Goal: Task Accomplishment & Management: Complete application form

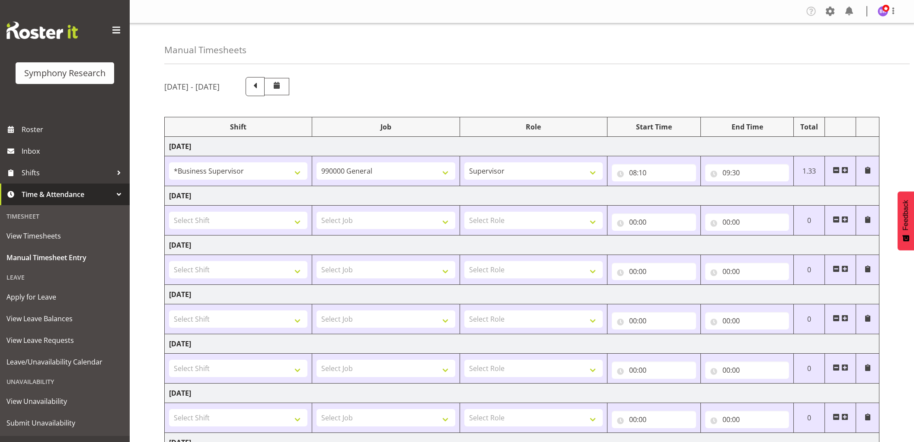
select select "1607"
select select "743"
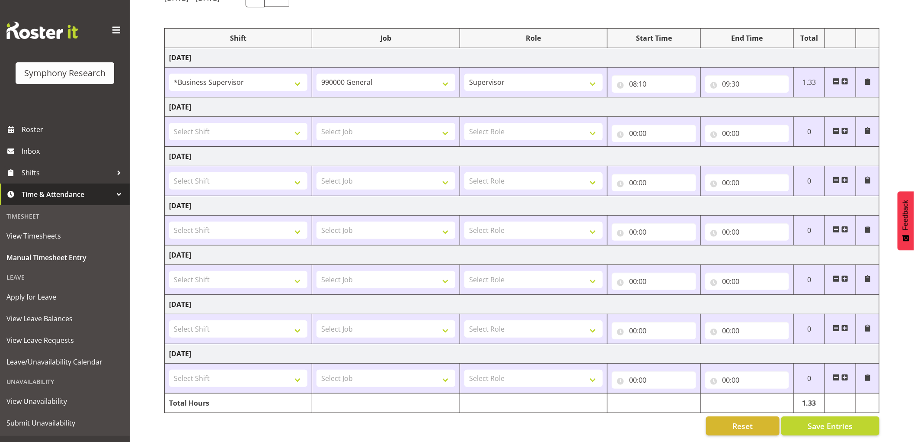
scroll to position [98, 0]
click at [820, 420] on span "Save Entries" at bounding box center [830, 425] width 45 height 11
click at [846, 78] on span at bounding box center [845, 81] width 7 height 7
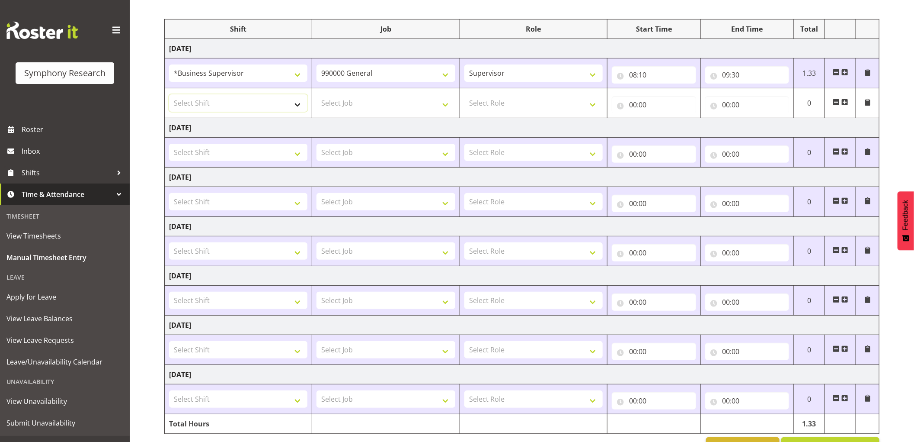
click at [218, 102] on select "Select Shift !!Project Briefing (Job to be assigned) !!Weekend Residential (Ros…" at bounding box center [238, 102] width 138 height 17
select select "1607"
click at [169, 94] on select "Select Shift !!Project Briefing (Job to be assigned) !!Weekend Residential (Ros…" at bounding box center [238, 102] width 138 height 17
click at [352, 97] on select "Select Job 550060 IF Admin 553492 World Poll Aus Wave 2 Main 2025 553493 World …" at bounding box center [386, 102] width 138 height 17
select select "9426"
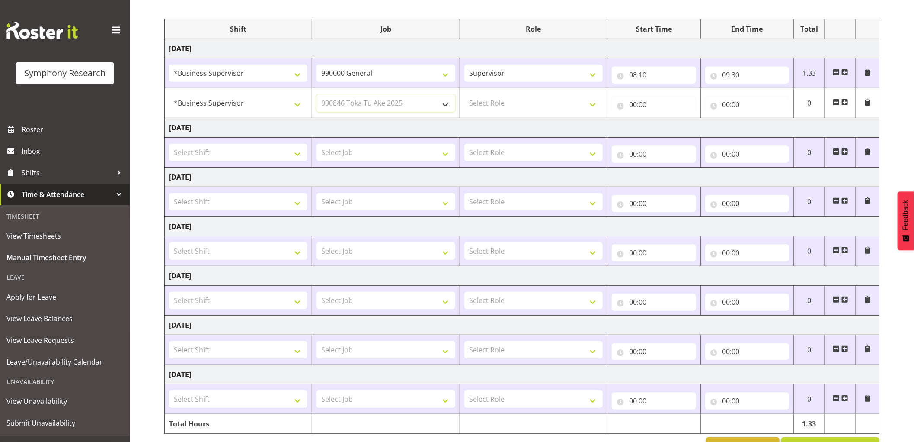
click at [317, 94] on select "Select Job 550060 IF Admin 553492 World Poll Aus Wave 2 Main 2025 553493 World …" at bounding box center [386, 102] width 138 height 17
click at [470, 108] on select "Select Role Supervisor Interviewing Briefing" at bounding box center [534, 102] width 138 height 17
select select "45"
click at [465, 94] on select "Select Role Supervisor Interviewing Briefing" at bounding box center [534, 102] width 138 height 17
click at [635, 103] on input "00:00" at bounding box center [654, 104] width 84 height 17
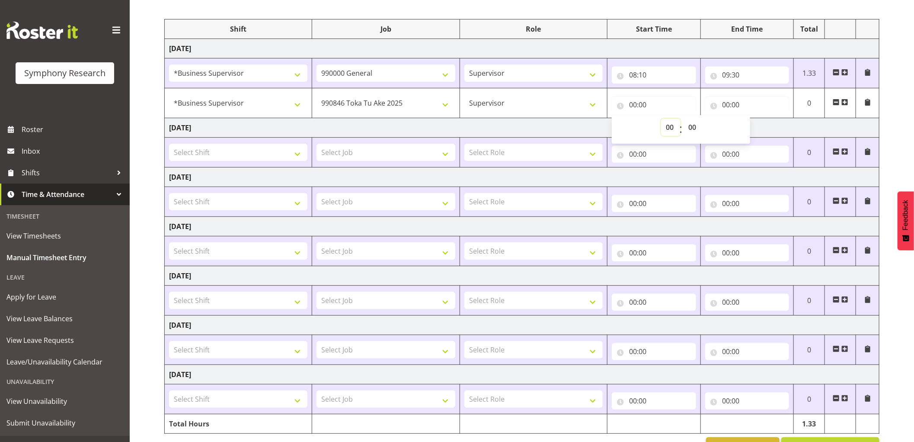
click at [669, 128] on select "00 01 02 03 04 05 06 07 08 09 10 11 12 13 14 15 16 17 18 19 20 21 22 23" at bounding box center [670, 127] width 19 height 17
select select "9"
click at [661, 119] on select "00 01 02 03 04 05 06 07 08 09 10 11 12 13 14 15 16 17 18 19 20 21 22 23" at bounding box center [670, 127] width 19 height 17
type input "09:00"
click at [690, 127] on select "00 01 02 03 04 05 06 07 08 09 10 11 12 13 14 15 16 17 18 19 20 21 22 23 24 25 2…" at bounding box center [693, 127] width 19 height 17
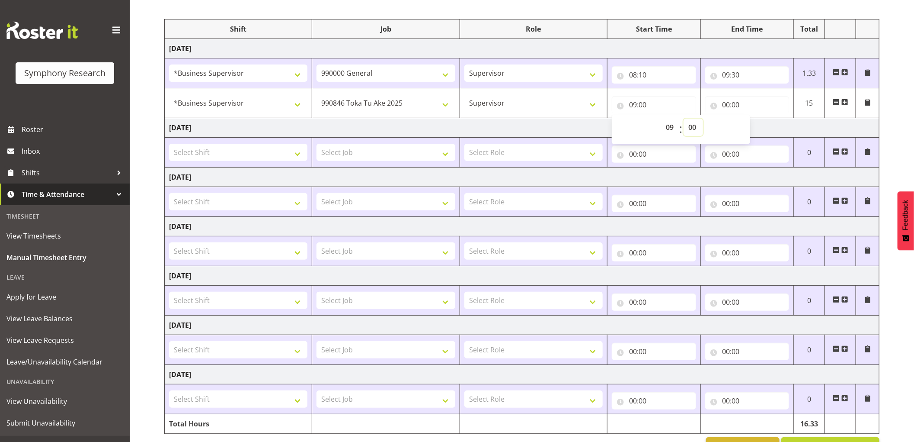
select select "30"
click at [684, 119] on select "00 01 02 03 04 05 06 07 08 09 10 11 12 13 14 15 16 17 18 19 20 21 22 23 24 25 2…" at bounding box center [693, 127] width 19 height 17
type input "09:30"
click at [725, 107] on input "00:00" at bounding box center [747, 104] width 84 height 17
click at [761, 125] on select "00 01 02 03 04 05 06 07 08 09 10 11 12 13 14 15 16 17 18 19 20 21 22 23" at bounding box center [764, 127] width 19 height 17
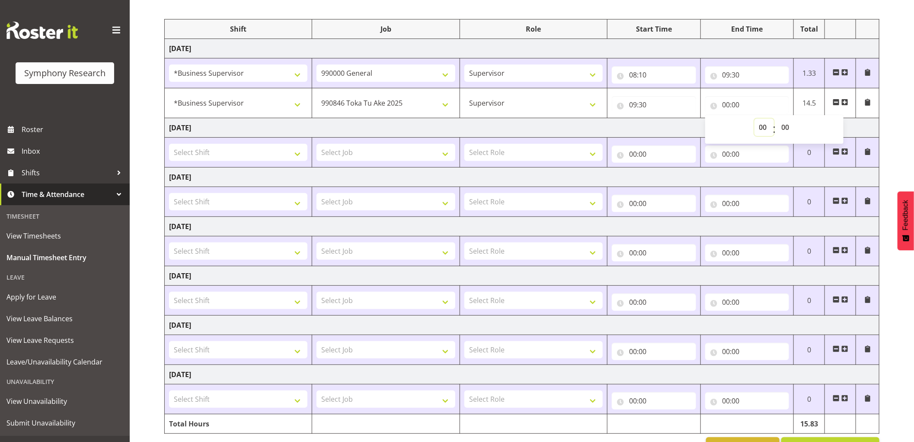
select select "10"
click at [755, 119] on select "00 01 02 03 04 05 06 07 08 09 10 11 12 13 14 15 16 17 18 19 20 21 22 23" at bounding box center [764, 127] width 19 height 17
type input "10:00"
click at [782, 127] on select "00 01 02 03 04 05 06 07 08 09 10 11 12 13 14 15 16 17 18 19 20 21 22 23 24 25 2…" at bounding box center [786, 127] width 19 height 17
select select "10"
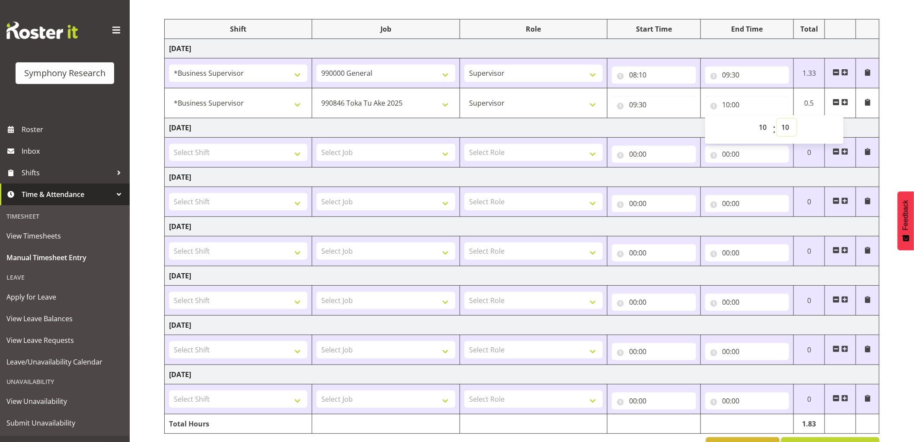
click at [777, 119] on select "00 01 02 03 04 05 06 07 08 09 10 11 12 13 14 15 16 17 18 19 20 21 22 23 24 25 2…" at bounding box center [786, 127] width 19 height 17
type input "10:10"
click at [845, 103] on span at bounding box center [845, 102] width 7 height 7
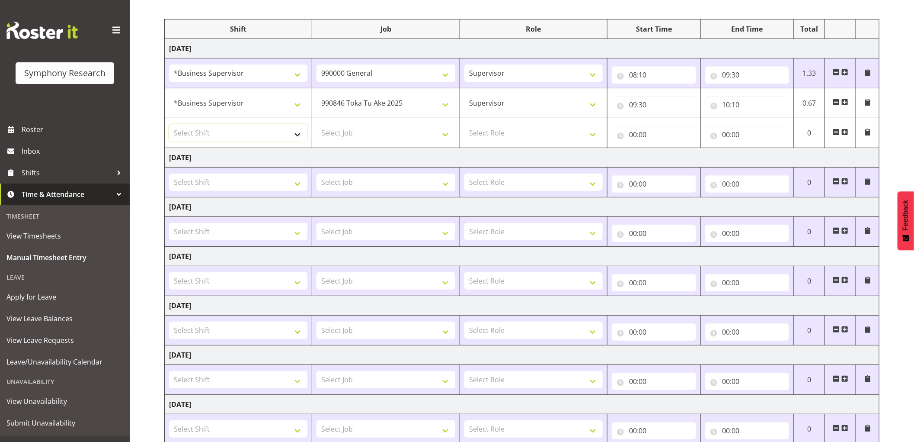
click at [265, 132] on select "Select Shift !!Project Briefing (Job to be assigned) !!Weekend Residential (Ros…" at bounding box center [238, 132] width 138 height 17
click at [259, 126] on select "Select Shift !!Project Briefing (Job to be assigned) !!Weekend Residential (Ros…" at bounding box center [238, 132] width 138 height 17
click at [281, 135] on select "Select Shift !!Project Briefing (Job to be assigned) !!Weekend Residential (Ros…" at bounding box center [238, 132] width 138 height 17
select select "1607"
click at [169, 124] on select "Select Shift !!Project Briefing (Job to be assigned) !!Weekend Residential (Ros…" at bounding box center [238, 132] width 138 height 17
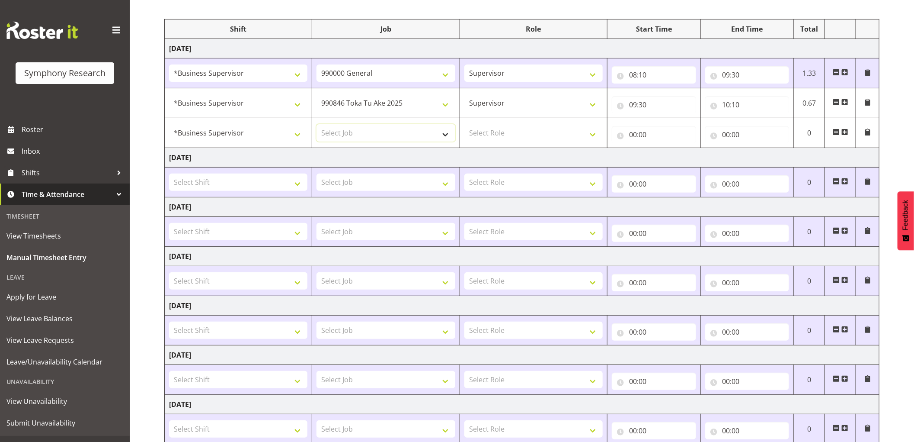
click at [396, 140] on select "Select Job 550060 IF Admin 553492 World Poll Aus Wave 2 Main 2025 553493 World …" at bounding box center [386, 132] width 138 height 17
select select "10239"
click at [317, 124] on select "Select Job 550060 IF Admin 553492 World Poll Aus Wave 2 Main 2025 553493 World …" at bounding box center [386, 132] width 138 height 17
click at [546, 131] on select "Select Role Supervisor Interviewing Briefing" at bounding box center [534, 132] width 138 height 17
select select "45"
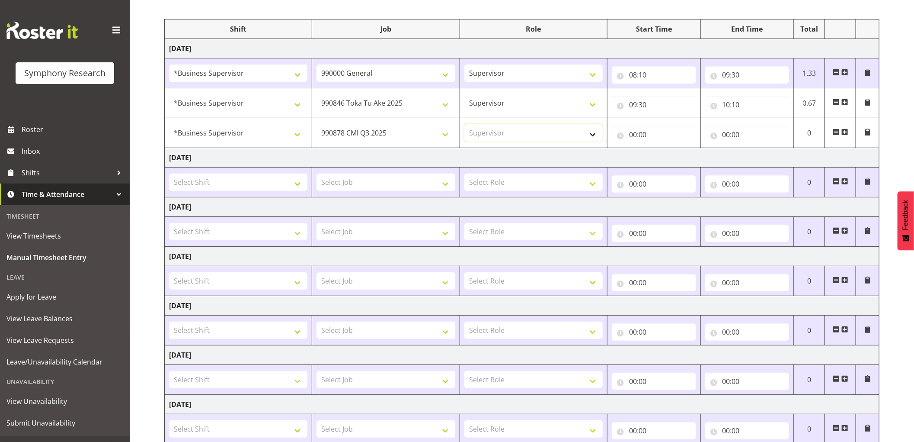
click at [465, 124] on select "Select Role Supervisor Interviewing Briefing" at bounding box center [534, 132] width 138 height 17
click at [635, 135] on input "00:00" at bounding box center [654, 134] width 84 height 17
click at [669, 159] on select "00 01 02 03 04 05 06 07 08 09 10 11 12 13 14 15 16 17 18 19 20 21 22 23" at bounding box center [670, 156] width 19 height 17
select select "10"
click at [661, 148] on select "00 01 02 03 04 05 06 07 08 09 10 11 12 13 14 15 16 17 18 19 20 21 22 23" at bounding box center [670, 156] width 19 height 17
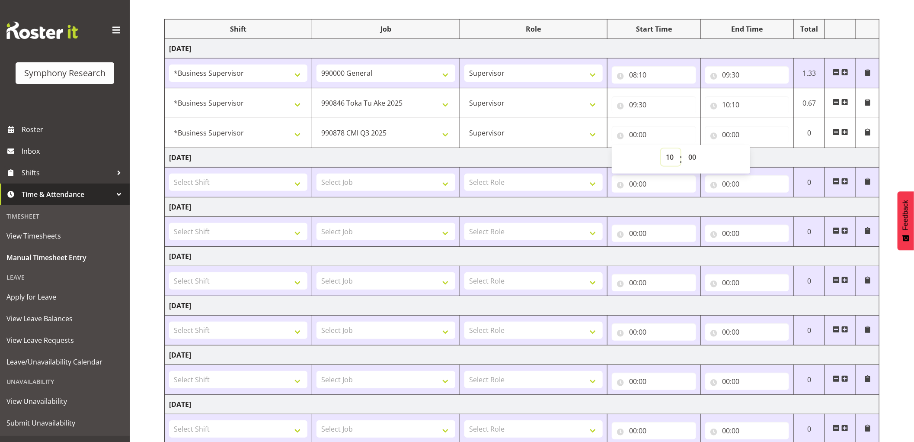
type input "10:00"
click at [692, 157] on select "00 01 02 03 04 05 06 07 08 09 10 11 12 13 14 15 16 17 18 19 20 21 22 23 24 25 2…" at bounding box center [693, 156] width 19 height 17
select select "10"
click at [684, 148] on select "00 01 02 03 04 05 06 07 08 09 10 11 12 13 14 15 16 17 18 19 20 21 22 23 24 25 2…" at bounding box center [693, 156] width 19 height 17
type input "10:10"
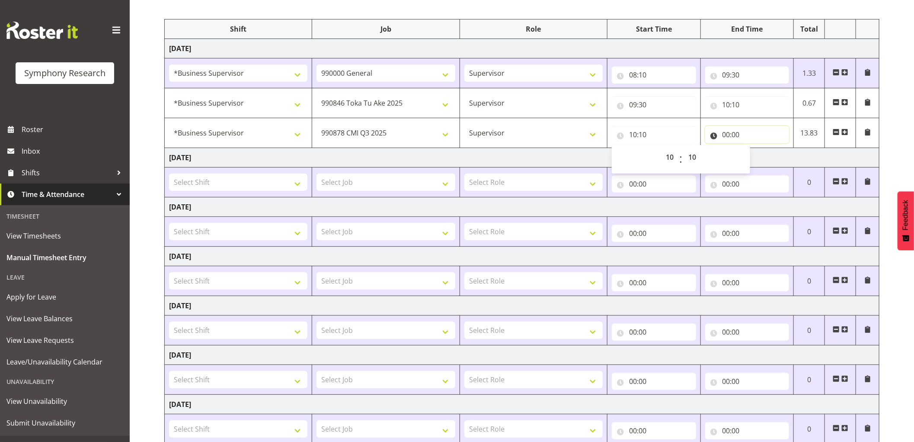
click at [725, 133] on input "00:00" at bounding box center [747, 134] width 84 height 17
click at [760, 157] on select "00 01 02 03 04 05 06 07 08 09 10 11 12 13 14 15 16 17 18 19 20 21 22 23" at bounding box center [764, 156] width 19 height 17
select select "10"
click at [755, 148] on select "00 01 02 03 04 05 06 07 08 09 10 11 12 13 14 15 16 17 18 19 20 21 22 23" at bounding box center [764, 156] width 19 height 17
type input "10:00"
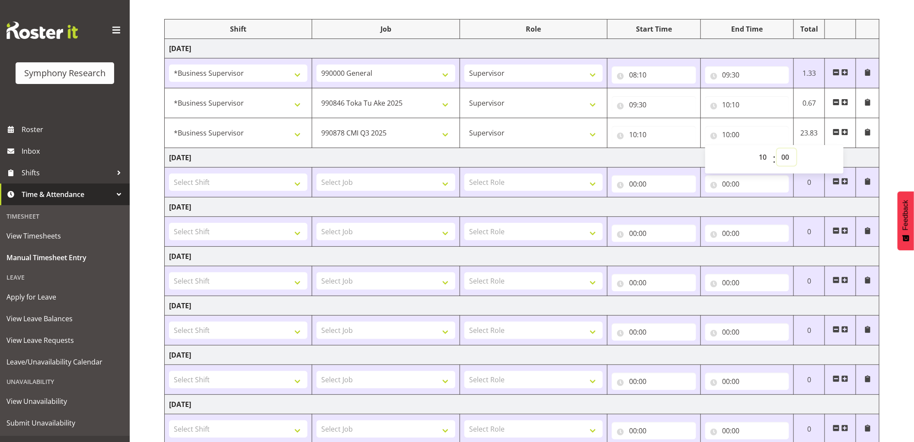
click at [789, 157] on select "00 01 02 03 04 05 06 07 08 09 10 11 12 13 14 15 16 17 18 19 20 21 22 23 24 25 2…" at bounding box center [786, 156] width 19 height 17
select select "40"
click at [777, 148] on select "00 01 02 03 04 05 06 07 08 09 10 11 12 13 14 15 16 17 18 19 20 21 22 23 24 25 2…" at bounding box center [786, 156] width 19 height 17
type input "10:40"
click at [845, 131] on span at bounding box center [845, 131] width 7 height 7
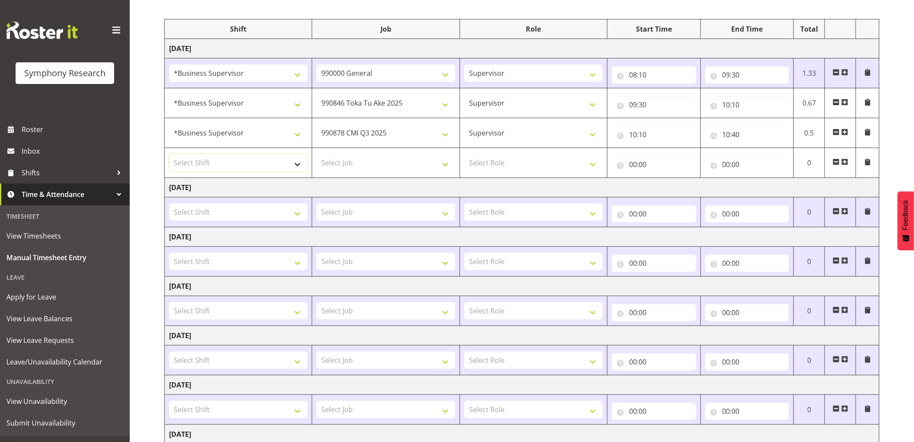
click at [292, 161] on select "Select Shift !!Project Briefing (Job to be assigned) !!Weekend Residential (Ros…" at bounding box center [238, 162] width 138 height 17
select select "1607"
click at [169, 154] on select "Select Shift !!Project Briefing (Job to be assigned) !!Weekend Residential (Ros…" at bounding box center [238, 162] width 138 height 17
click at [424, 165] on select "Select Job 550060 IF Admin 553492 World Poll Aus Wave 2 Main 2025 553493 World …" at bounding box center [386, 162] width 138 height 17
select select "9636"
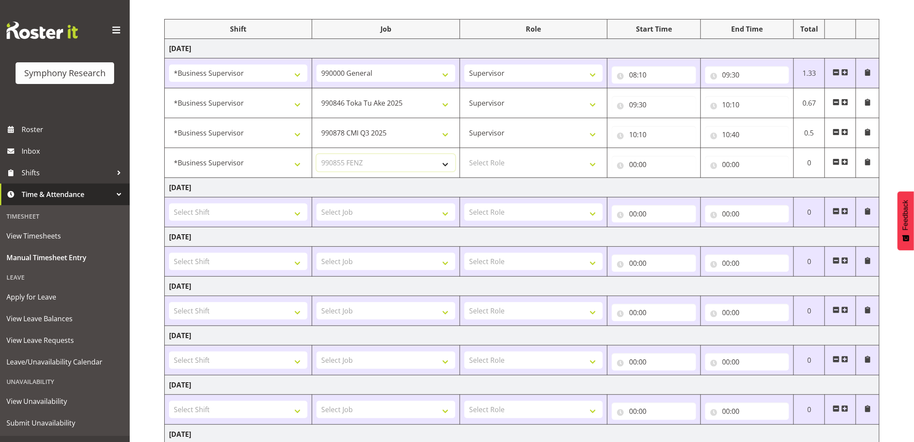
click at [317, 154] on select "Select Job 550060 IF Admin 553492 World Poll Aus Wave 2 Main 2025 553493 World …" at bounding box center [386, 162] width 138 height 17
click at [511, 162] on select "Select Role Supervisor Interviewing Briefing" at bounding box center [534, 162] width 138 height 17
select select "45"
click at [465, 154] on select "Select Role Supervisor Interviewing Briefing" at bounding box center [534, 162] width 138 height 17
click at [633, 160] on input "00:00" at bounding box center [654, 164] width 84 height 17
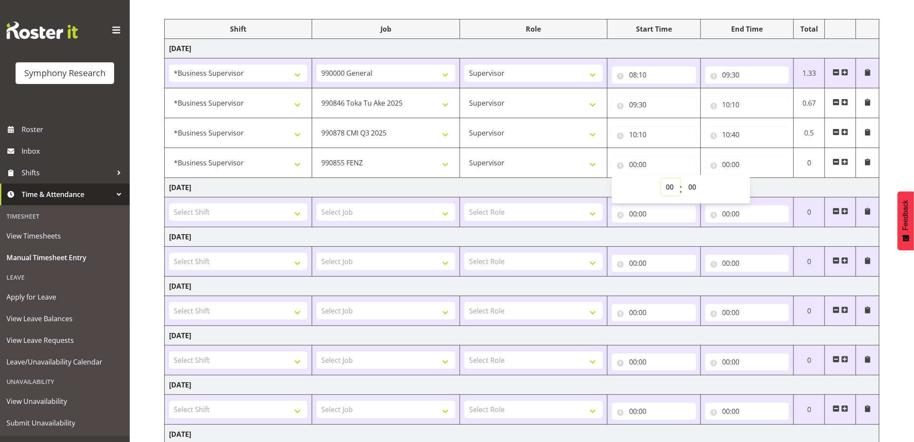
click at [664, 188] on select "00 01 02 03 04 05 06 07 08 09 10 11 12 13 14 15 16 17 18 19 20 21 22 23" at bounding box center [670, 186] width 19 height 17
select select "10"
click at [661, 178] on select "00 01 02 03 04 05 06 07 08 09 10 11 12 13 14 15 16 17 18 19 20 21 22 23" at bounding box center [670, 186] width 19 height 17
type input "10:00"
click at [690, 186] on select "00 01 02 03 04 05 06 07 08 09 10 11 12 13 14 15 16 17 18 19 20 21 22 23 24 25 2…" at bounding box center [693, 186] width 19 height 17
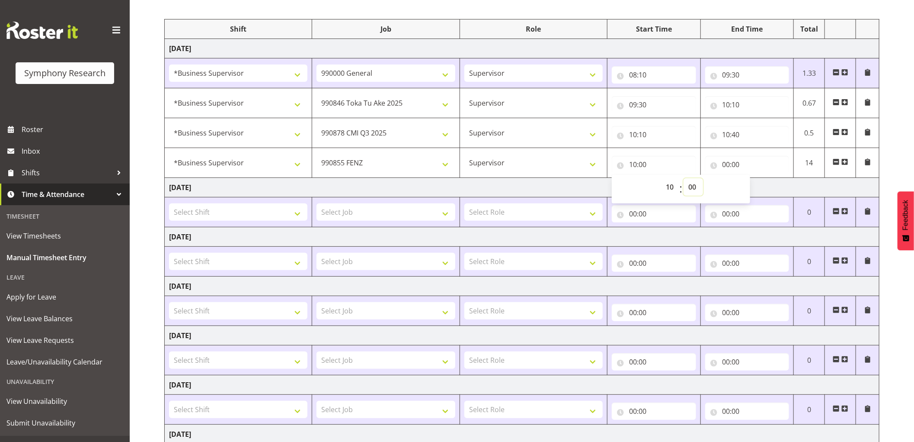
select select "40"
click at [684, 178] on select "00 01 02 03 04 05 06 07 08 09 10 11 12 13 14 15 16 17 18 19 20 21 22 23 24 25 2…" at bounding box center [693, 186] width 19 height 17
type input "10:40"
click at [725, 166] on input "00:00" at bounding box center [747, 164] width 84 height 17
click at [764, 188] on select "00 01 02 03 04 05 06 07 08 09 10 11 12 13 14 15 16 17 18 19 20 21 22 23" at bounding box center [764, 186] width 19 height 17
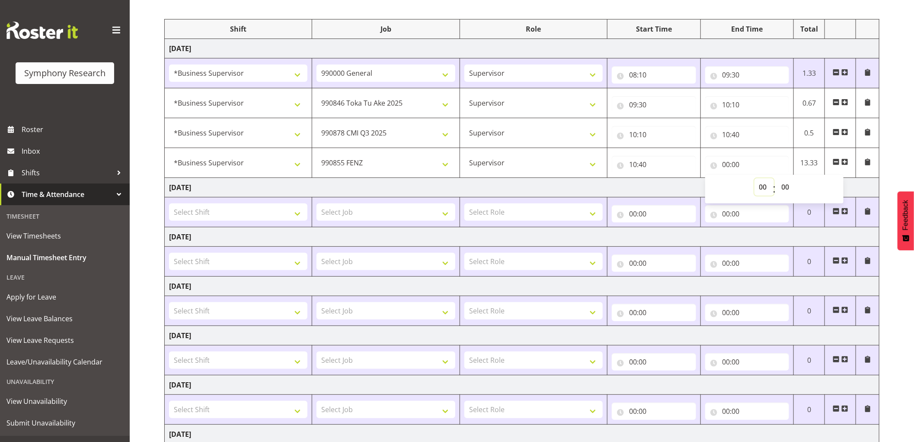
select select "13"
click at [755, 178] on select "00 01 02 03 04 05 06 07 08 09 10 11 12 13 14 15 16 17 18 19 20 21 22 23" at bounding box center [764, 186] width 19 height 17
type input "13:00"
click at [786, 186] on select "00 01 02 03 04 05 06 07 08 09 10 11 12 13 14 15 16 17 18 19 20 21 22 23 24 25 2…" at bounding box center [786, 186] width 19 height 17
select select "15"
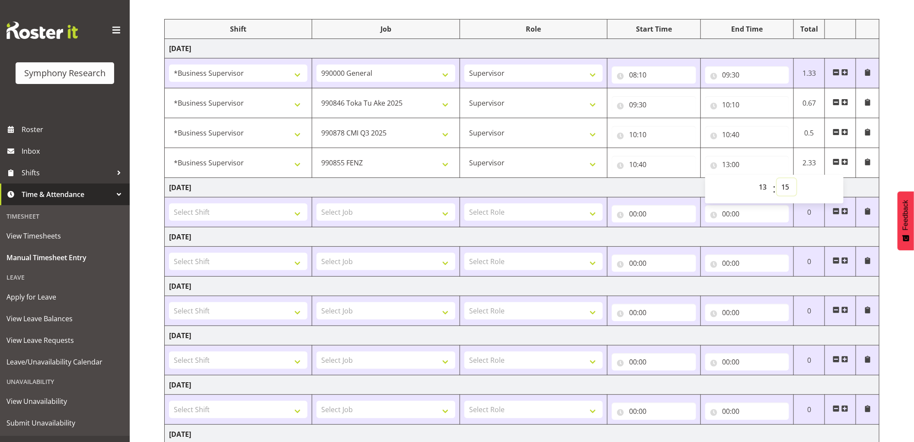
click at [777, 178] on select "00 01 02 03 04 05 06 07 08 09 10 11 12 13 14 15 16 17 18 19 20 21 22 23 24 25 2…" at bounding box center [786, 186] width 19 height 17
type input "13:15"
click at [786, 186] on select "00 01 02 03 04 05 06 07 08 09 10 11 12 13 14 15 16 17 18 19 20 21 22 23 24 25 2…" at bounding box center [786, 186] width 19 height 17
select select "20"
click at [777, 178] on select "00 01 02 03 04 05 06 07 08 09 10 11 12 13 14 15 16 17 18 19 20 21 22 23 24 25 2…" at bounding box center [786, 186] width 19 height 17
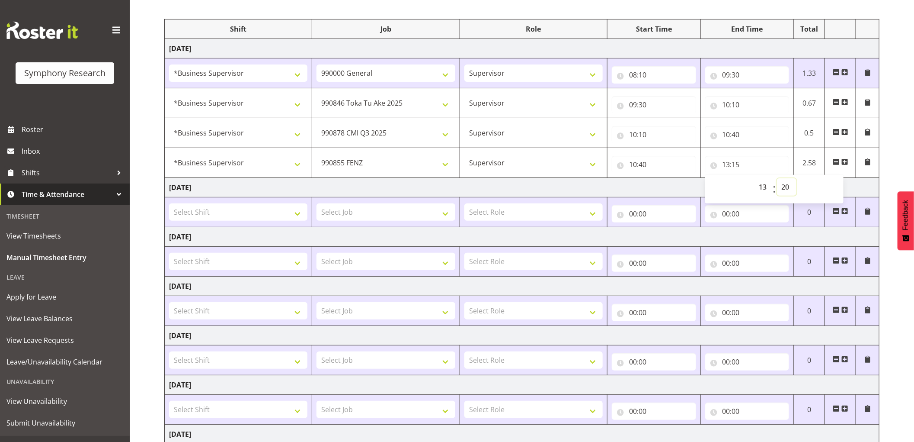
type input "13:20"
click at [786, 186] on select "00 01 02 03 04 05 06 07 08 09 10 11 12 13 14 15 16 17 18 19 20 21 22 23 24 25 2…" at bounding box center [786, 186] width 19 height 17
select select "25"
click at [777, 178] on select "00 01 02 03 04 05 06 07 08 09 10 11 12 13 14 15 16 17 18 19 20 21 22 23 24 25 2…" at bounding box center [786, 186] width 19 height 17
type input "13:25"
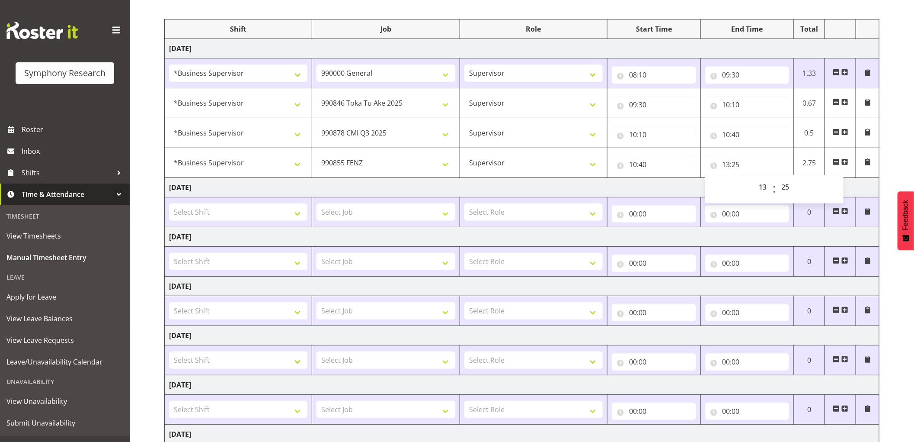
click at [353, 185] on td "[DATE]" at bounding box center [522, 187] width 715 height 19
click at [845, 163] on span at bounding box center [845, 161] width 7 height 7
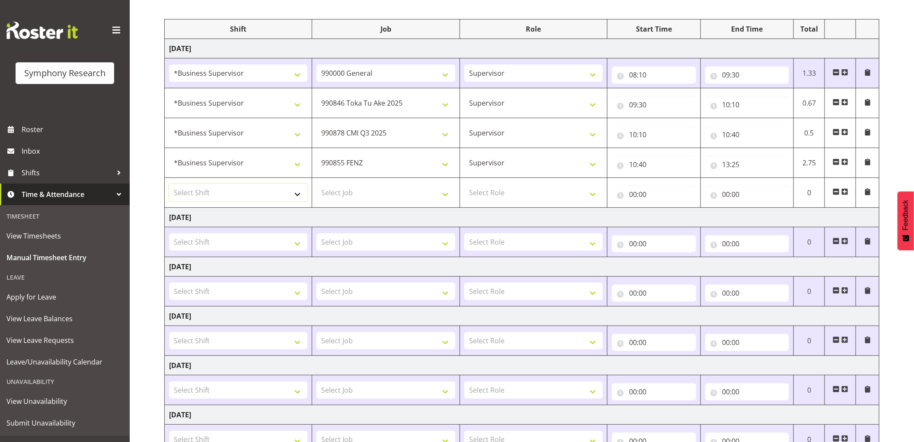
click at [273, 193] on select "Select Shift !!Project Briefing (Job to be assigned) !!Weekend Residential (Ros…" at bounding box center [238, 192] width 138 height 17
select select "1607"
click at [169, 184] on select "Select Shift !!Project Briefing (Job to be assigned) !!Weekend Residential (Ros…" at bounding box center [238, 192] width 138 height 17
click at [386, 195] on select "Select Job 550060 IF Admin 553492 World Poll Aus Wave 2 Main 2025 553493 World …" at bounding box center [386, 192] width 138 height 17
click at [369, 192] on select "Select Job 550060 IF Admin 553492 World Poll Aus Wave 2 Main 2025 553493 World …" at bounding box center [386, 192] width 138 height 17
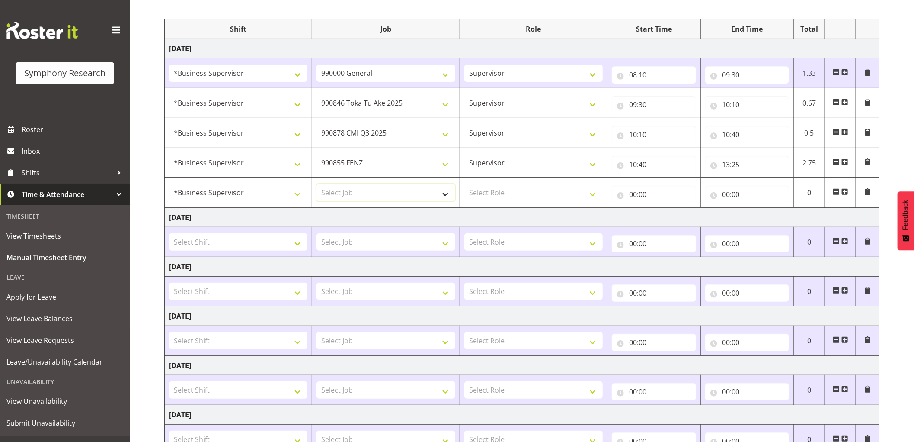
select select "10242"
click at [317, 184] on select "Select Job 550060 IF Admin 553492 World Poll Aus Wave 2 Main 2025 553493 World …" at bounding box center [386, 192] width 138 height 17
click at [494, 198] on select "Select Role Supervisor Interviewing Briefing" at bounding box center [534, 192] width 138 height 17
select select "45"
click at [465, 184] on select "Select Role Supervisor Interviewing Briefing" at bounding box center [534, 192] width 138 height 17
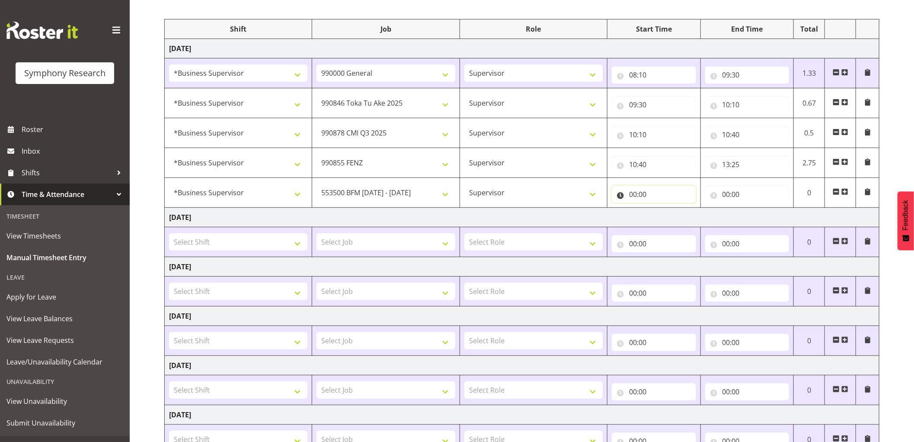
click at [632, 196] on input "00:00" at bounding box center [654, 194] width 84 height 17
click at [665, 219] on select "00 01 02 03 04 05 06 07 08 09 10 11 12 13 14 15 16 17 18 19 20 21 22 23" at bounding box center [670, 216] width 19 height 17
select select "13"
click at [661, 208] on select "00 01 02 03 04 05 06 07 08 09 10 11 12 13 14 15 16 17 18 19 20 21 22 23" at bounding box center [670, 216] width 19 height 17
type input "13:00"
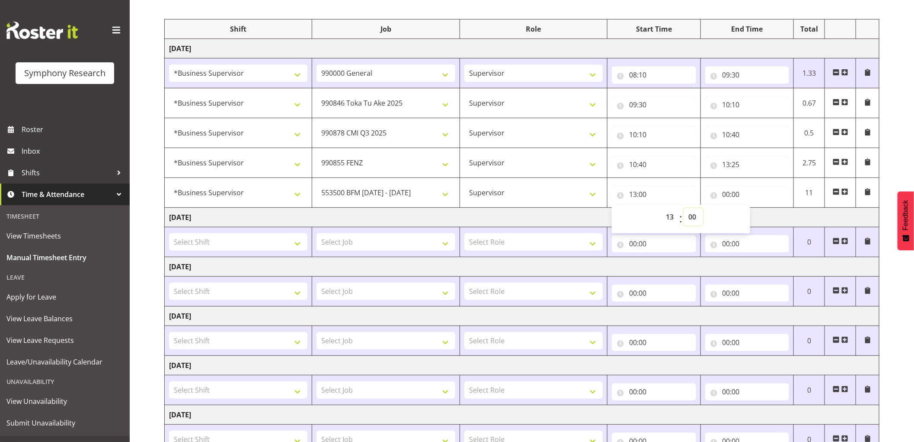
click at [694, 214] on select "00 01 02 03 04 05 06 07 08 09 10 11 12 13 14 15 16 17 18 19 20 21 22 23 24 25 2…" at bounding box center [693, 216] width 19 height 17
select select "55"
click at [684, 208] on select "00 01 02 03 04 05 06 07 08 09 10 11 12 13 14 15 16 17 18 19 20 21 22 23 24 25 2…" at bounding box center [693, 216] width 19 height 17
type input "13:55"
click at [731, 196] on input "00:00" at bounding box center [747, 194] width 84 height 17
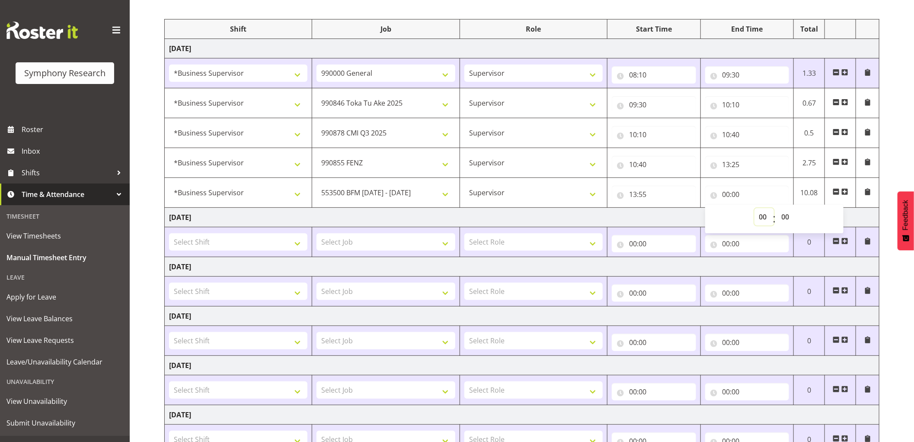
click at [763, 219] on select "00 01 02 03 04 05 06 07 08 09 10 11 12 13 14 15 16 17 18 19 20 21 22 23" at bounding box center [764, 216] width 19 height 17
select select "14"
click at [755, 208] on select "00 01 02 03 04 05 06 07 08 09 10 11 12 13 14 15 16 17 18 19 20 21 22 23" at bounding box center [764, 216] width 19 height 17
type input "14:00"
click at [783, 217] on select "00 01 02 03 04 05 06 07 08 09 10 11 12 13 14 15 16 17 18 19 20 21 22 23 24 25 2…" at bounding box center [786, 216] width 19 height 17
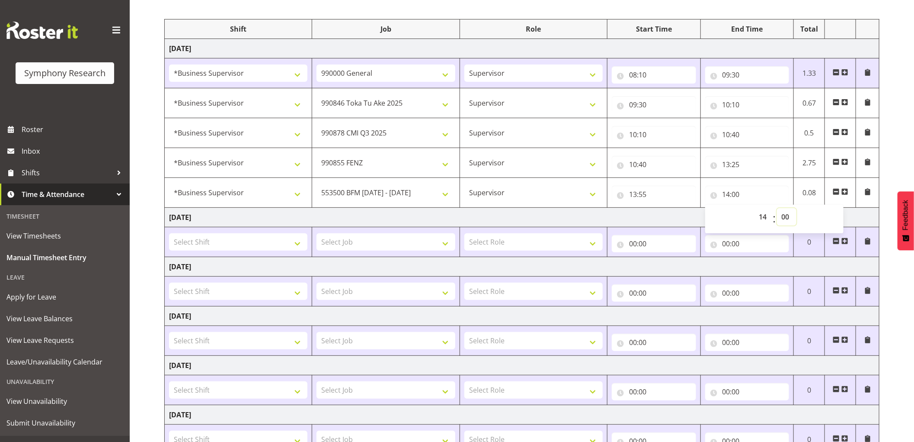
select select "5"
click at [777, 208] on select "00 01 02 03 04 05 06 07 08 09 10 11 12 13 14 15 16 17 18 19 20 21 22 23 24 25 2…" at bounding box center [786, 216] width 19 height 17
type input "14:05"
click at [845, 192] on span at bounding box center [845, 191] width 7 height 7
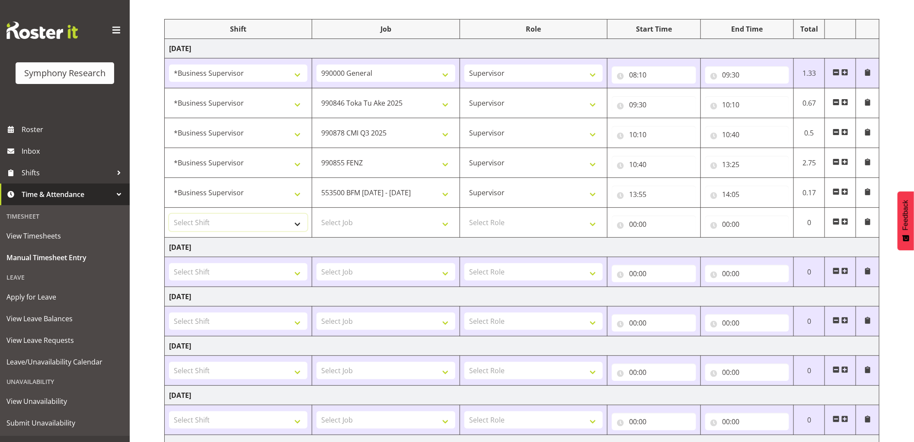
click at [289, 223] on select "Select Shift !!Project Briefing (Job to be assigned) !!Weekend Residential (Ros…" at bounding box center [238, 222] width 138 height 17
select select "1607"
click at [169, 214] on select "Select Shift !!Project Briefing (Job to be assigned) !!Weekend Residential (Ros…" at bounding box center [238, 222] width 138 height 17
click at [391, 227] on select "Select Job 550060 IF Admin 553492 World Poll Aus Wave 2 Main 2025 553493 World …" at bounding box center [386, 222] width 138 height 17
click at [364, 225] on select "Select Job 550060 IF Admin 553492 World Poll Aus Wave 2 Main 2025 553493 World …" at bounding box center [386, 222] width 138 height 17
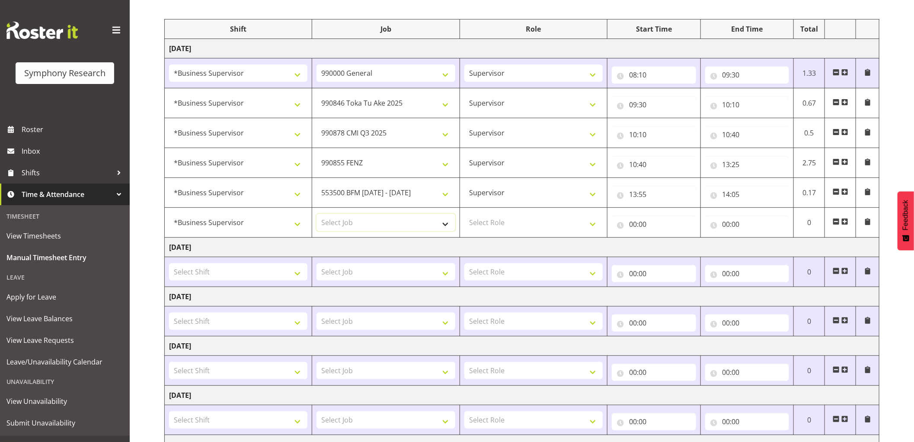
select select "10242"
click at [317, 214] on select "Select Job 550060 IF Admin 553492 World Poll Aus Wave 2 Main 2025 553493 World …" at bounding box center [386, 222] width 138 height 17
click at [483, 225] on select "Select Role Supervisor Interviewing Briefing" at bounding box center [534, 222] width 138 height 17
select select "45"
click at [465, 214] on select "Select Role Supervisor Interviewing Briefing" at bounding box center [534, 222] width 138 height 17
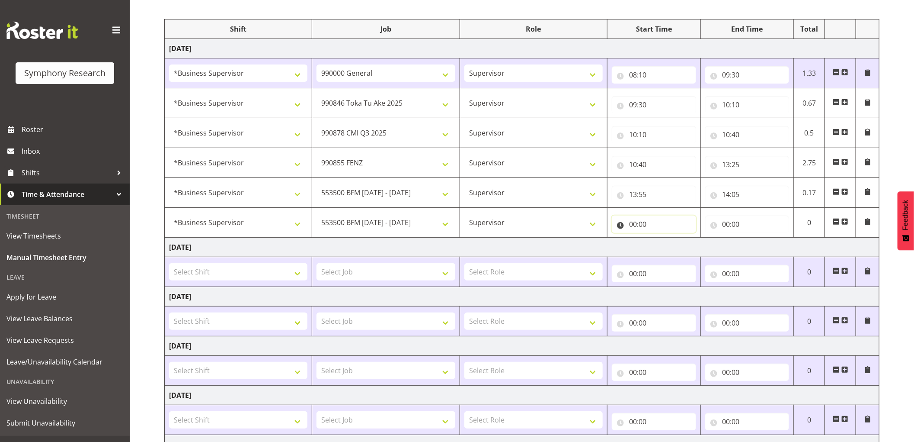
click at [632, 226] on input "00:00" at bounding box center [654, 223] width 84 height 17
click at [670, 248] on select "00 01 02 03 04 05 06 07 08 09 10 11 12 13 14 15 16 17 18 19 20 21 22 23" at bounding box center [670, 246] width 19 height 17
select select "14"
click at [661, 238] on select "00 01 02 03 04 05 06 07 08 09 10 11 12 13 14 15 16 17 18 19 20 21 22 23" at bounding box center [670, 246] width 19 height 17
type input "14:00"
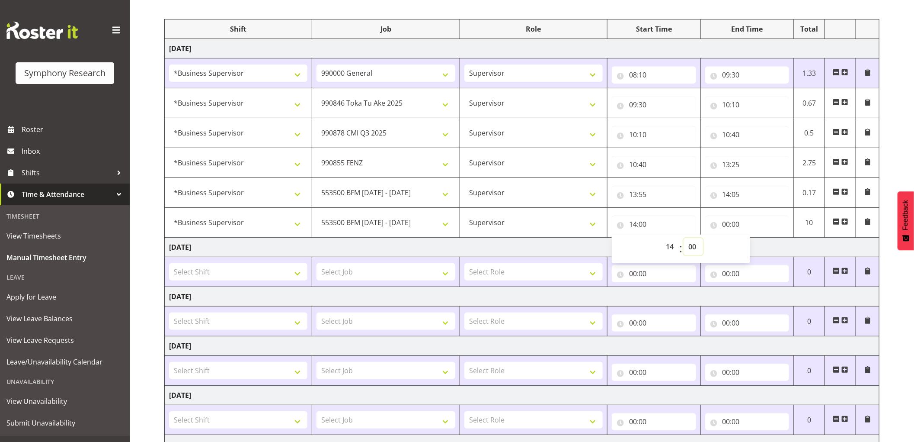
click at [697, 248] on select "00 01 02 03 04 05 06 07 08 09 10 11 12 13 14 15 16 17 18 19 20 21 22 23 24 25 2…" at bounding box center [693, 246] width 19 height 17
select select "5"
click at [684, 238] on select "00 01 02 03 04 05 06 07 08 09 10 11 12 13 14 15 16 17 18 19 20 21 22 23 24 25 2…" at bounding box center [693, 246] width 19 height 17
type input "14:05"
click at [727, 224] on input "00:00" at bounding box center [747, 223] width 84 height 17
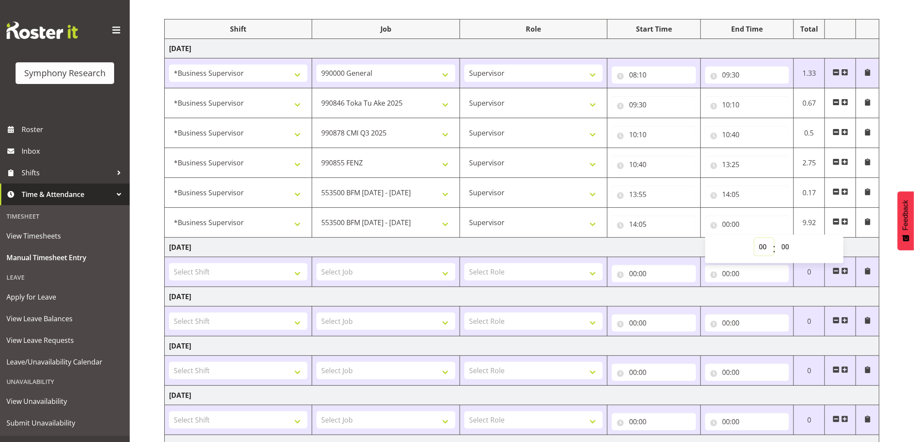
click at [760, 247] on select "00 01 02 03 04 05 06 07 08 09 10 11 12 13 14 15 16 17 18 19 20 21 22 23" at bounding box center [764, 246] width 19 height 17
select select "16"
click at [755, 238] on select "00 01 02 03 04 05 06 07 08 09 10 11 12 13 14 15 16 17 18 19 20 21 22 23" at bounding box center [764, 246] width 19 height 17
type input "16:00"
click at [786, 247] on select "00 01 02 03 04 05 06 07 08 09 10 11 12 13 14 15 16 17 18 19 20 21 22 23 24 25 2…" at bounding box center [786, 246] width 19 height 17
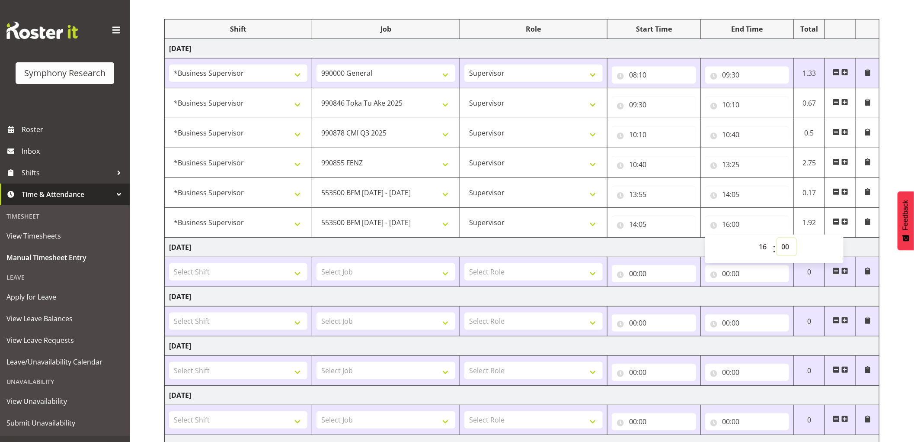
select select "5"
click at [777, 238] on select "00 01 02 03 04 05 06 07 08 09 10 11 12 13 14 15 16 17 18 19 20 21 22 23 24 25 2…" at bounding box center [786, 246] width 19 height 17
type input "16:05"
click at [845, 221] on span at bounding box center [845, 221] width 7 height 7
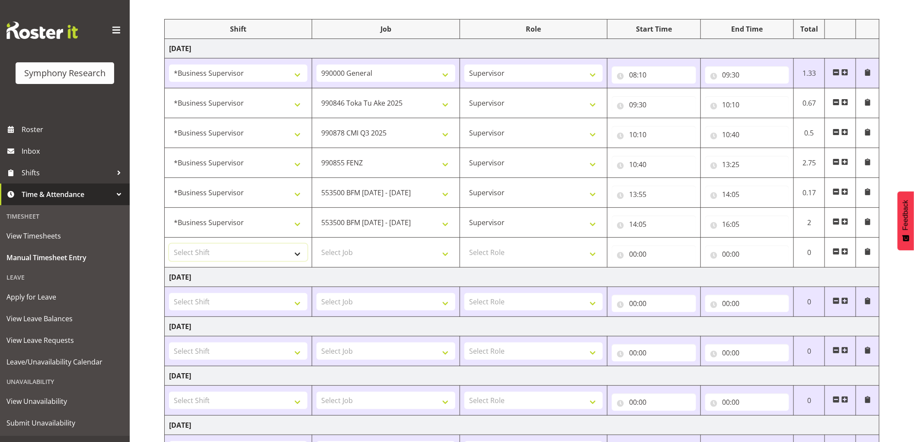
click at [245, 256] on select "Select Shift !!Project Briefing (Job to be assigned) !!Weekend Residential (Ros…" at bounding box center [238, 252] width 138 height 17
click at [736, 225] on input "16:05" at bounding box center [747, 223] width 84 height 17
click at [788, 244] on select "00 01 02 03 04 05 06 07 08 09 10 11 12 13 14 15 16 17 18 19 20 21 22 23 24 25 2…" at bounding box center [786, 246] width 19 height 17
select select "15"
click at [777, 238] on select "00 01 02 03 04 05 06 07 08 09 10 11 12 13 14 15 16 17 18 19 20 21 22 23 24 25 2…" at bounding box center [786, 246] width 19 height 17
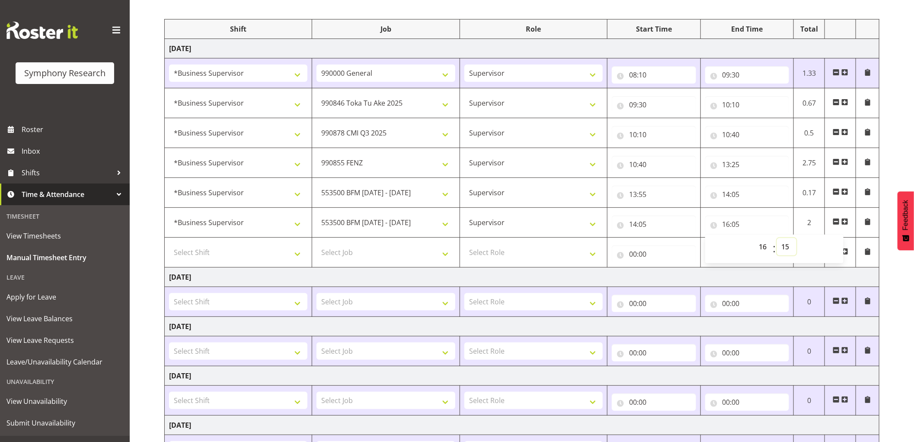
type input "16:15"
click at [266, 256] on select "Select Shift !!Project Briefing (Job to be assigned) !!Weekend Residential (Ros…" at bounding box center [238, 252] width 138 height 17
select select "1607"
click at [169, 244] on select "Select Shift !!Project Briefing (Job to be assigned) !!Weekend Residential (Ros…" at bounding box center [238, 252] width 138 height 17
click at [395, 254] on select "Select Job 550060 IF Admin 553492 World Poll Aus Wave 2 Main 2025 553493 World …" at bounding box center [386, 252] width 138 height 17
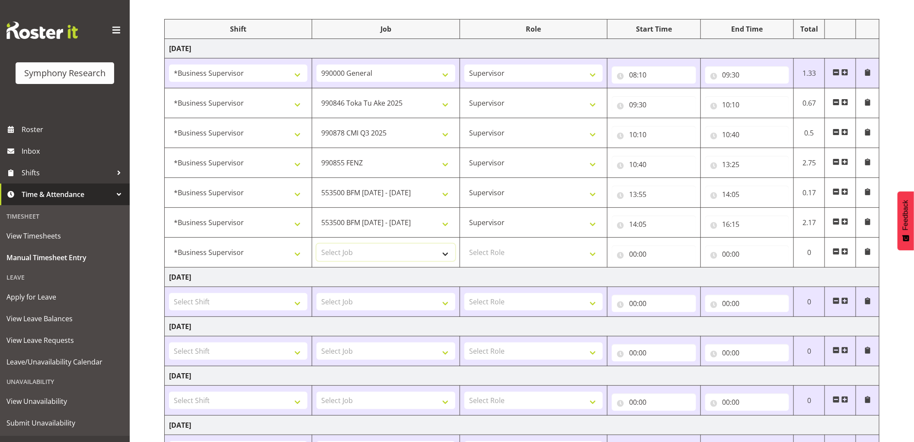
select select "10499"
click at [317, 244] on select "Select Job 550060 IF Admin 553492 World Poll Aus Wave 2 Main 2025 553493 World …" at bounding box center [386, 252] width 138 height 17
click at [509, 256] on select "Select Role Supervisor Interviewing Briefing" at bounding box center [534, 252] width 138 height 17
select select "45"
click at [465, 244] on select "Select Role Supervisor Interviewing Briefing" at bounding box center [534, 252] width 138 height 17
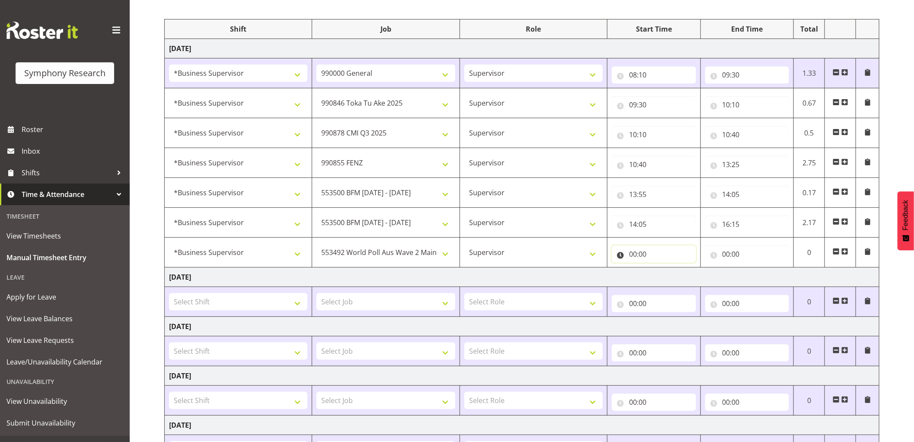
click at [636, 251] on input "00:00" at bounding box center [654, 253] width 84 height 17
click at [668, 277] on select "00 01 02 03 04 05 06 07 08 09 10 11 12 13 14 15 16 17 18 19 20 21 22 23" at bounding box center [670, 276] width 19 height 17
select select "16"
click at [661, 268] on select "00 01 02 03 04 05 06 07 08 09 10 11 12 13 14 15 16 17 18 19 20 21 22 23" at bounding box center [670, 276] width 19 height 17
type input "16:00"
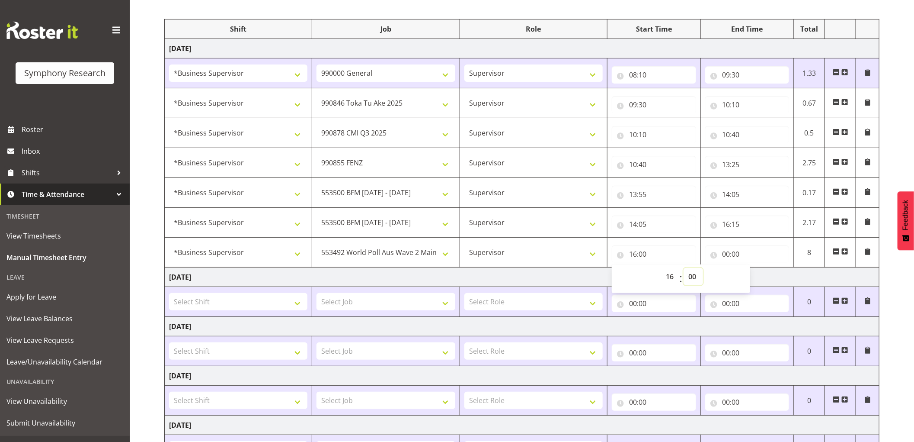
click at [695, 275] on select "00 01 02 03 04 05 06 07 08 09 10 11 12 13 14 15 16 17 18 19 20 21 22 23 24 25 2…" at bounding box center [693, 276] width 19 height 17
select select "15"
click at [684, 268] on select "00 01 02 03 04 05 06 07 08 09 10 11 12 13 14 15 16 17 18 19 20 21 22 23 24 25 2…" at bounding box center [693, 276] width 19 height 17
type input "16:15"
click at [730, 256] on input "00:00" at bounding box center [747, 253] width 84 height 17
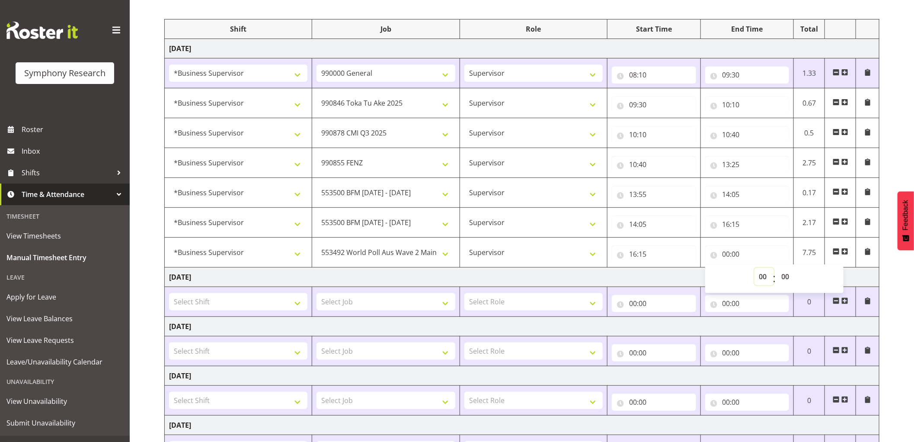
click at [767, 277] on select "00 01 02 03 04 05 06 07 08 09 10 11 12 13 14 15 16 17 18 19 20 21 22 23" at bounding box center [764, 276] width 19 height 17
select select "17"
click at [755, 268] on select "00 01 02 03 04 05 06 07 08 09 10 11 12 13 14 15 16 17 18 19 20 21 22 23" at bounding box center [764, 276] width 19 height 17
type input "17:00"
click at [784, 279] on select "00 01 02 03 04 05 06 07 08 09 10 11 12 13 14 15 16 17 18 19 20 21 22 23 24 25 2…" at bounding box center [786, 276] width 19 height 17
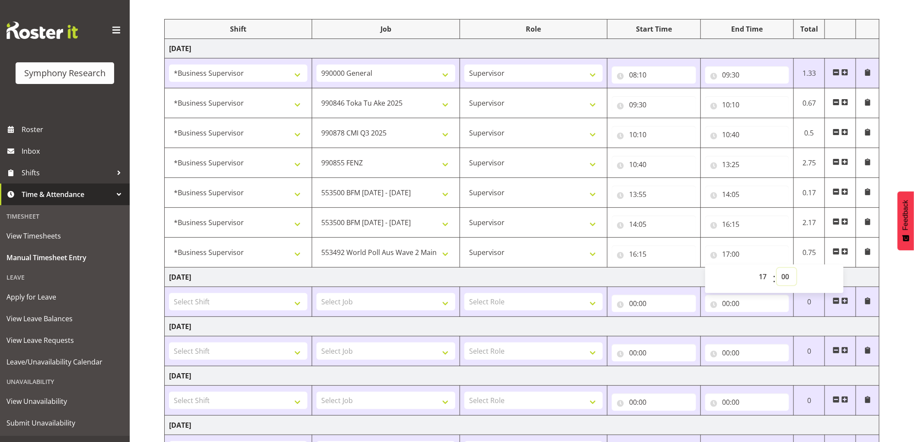
select select "45"
click at [777, 268] on select "00 01 02 03 04 05 06 07 08 09 10 11 12 13 14 15 16 17 18 19 20 21 22 23 24 25 2…" at bounding box center [786, 276] width 19 height 17
type input "17:45"
click at [789, 274] on select "00 01 02 03 04 05 06 07 08 09 10 11 12 13 14 15 16 17 18 19 20 21 22 23 24 25 2…" at bounding box center [786, 276] width 19 height 17
select select "50"
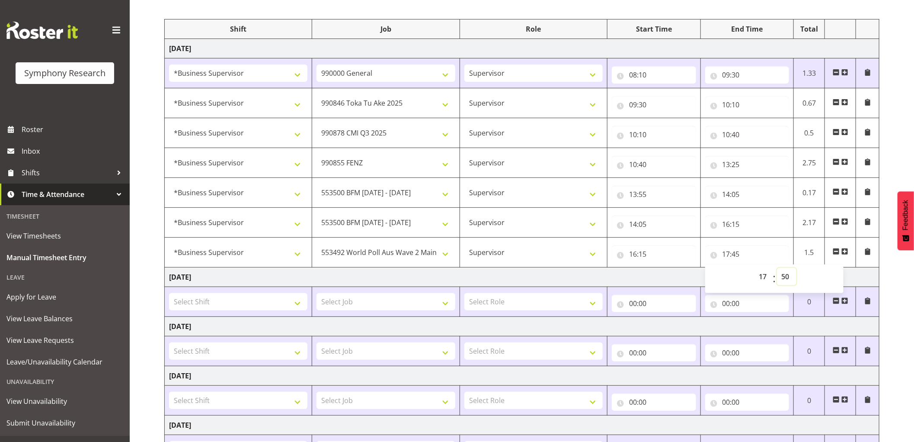
click at [777, 268] on select "00 01 02 03 04 05 06 07 08 09 10 11 12 13 14 15 16 17 18 19 20 21 22 23 24 25 2…" at bounding box center [786, 276] width 19 height 17
type input "17:50"
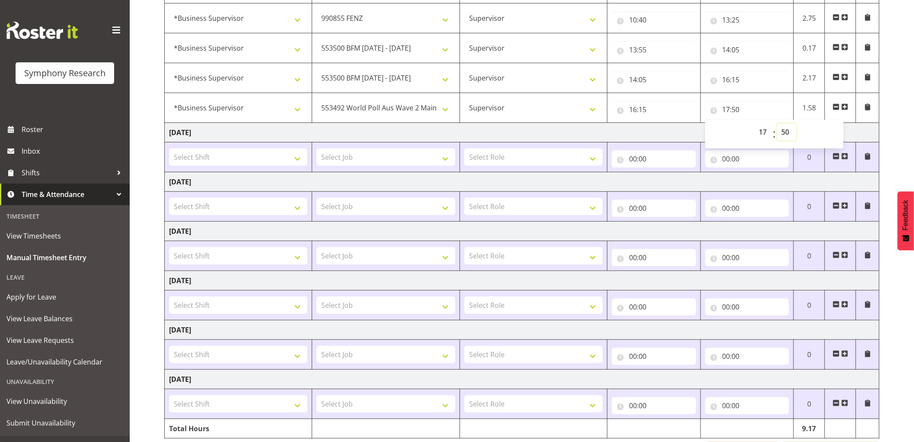
scroll to position [277, 0]
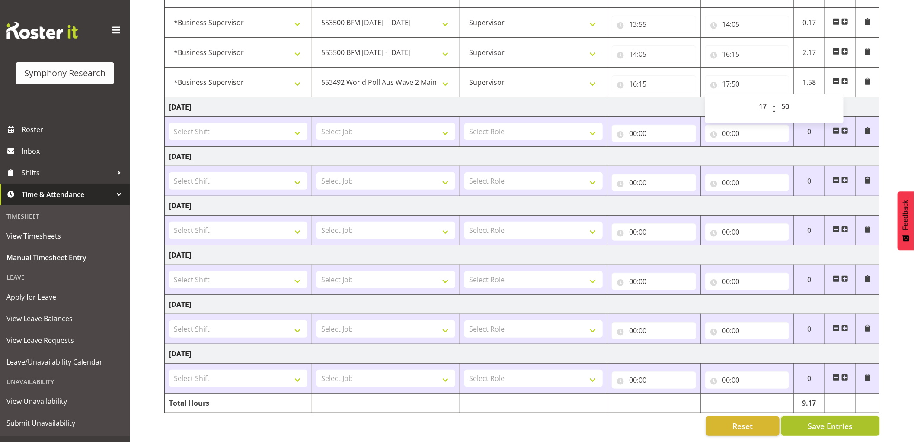
click at [815, 420] on span "Save Entries" at bounding box center [830, 425] width 45 height 11
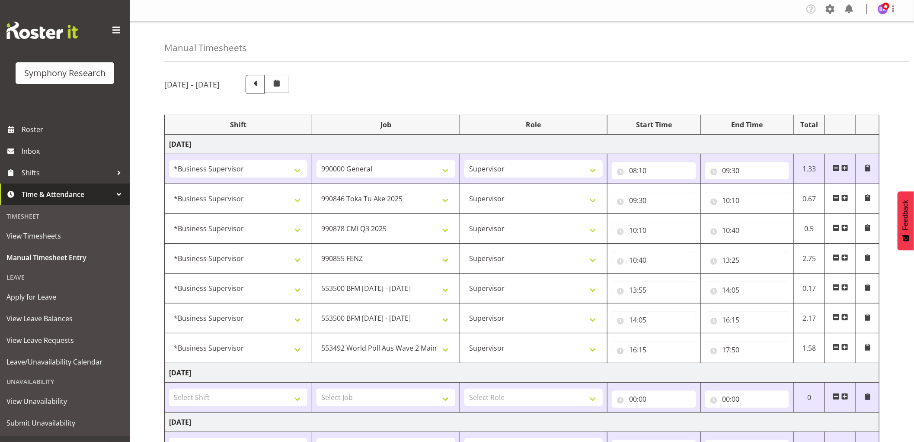
scroll to position [0, 0]
select select "9426"
type input "09:30"
type input "10:10"
select select "10239"
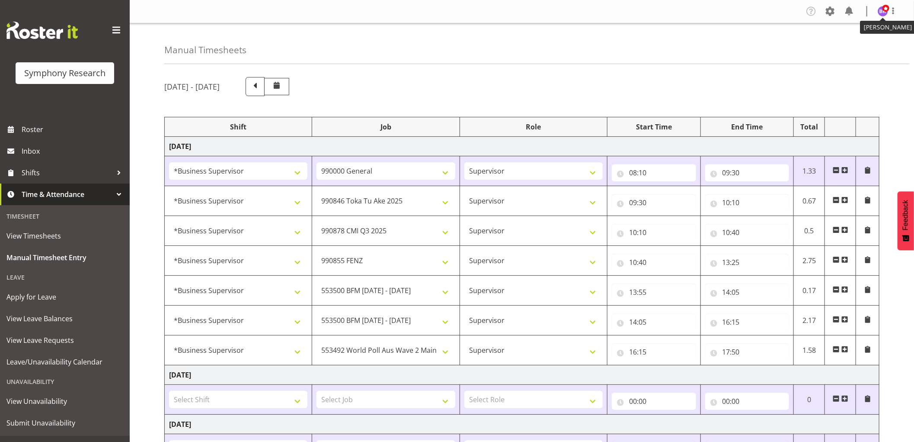
type input "10:10"
type input "10:40"
select select "9636"
type input "10:40"
type input "13:25"
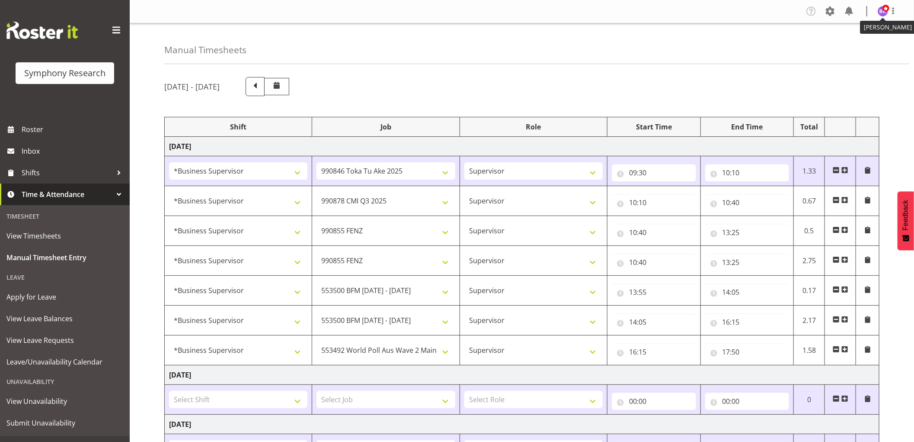
select select "10242"
type input "13:55"
type input "14:05"
type input "16:15"
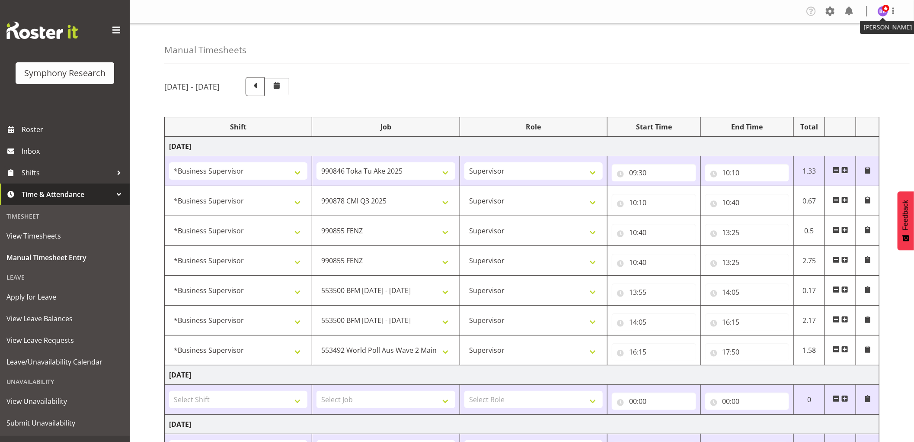
select select "10499"
type input "16:15"
type input "17:50"
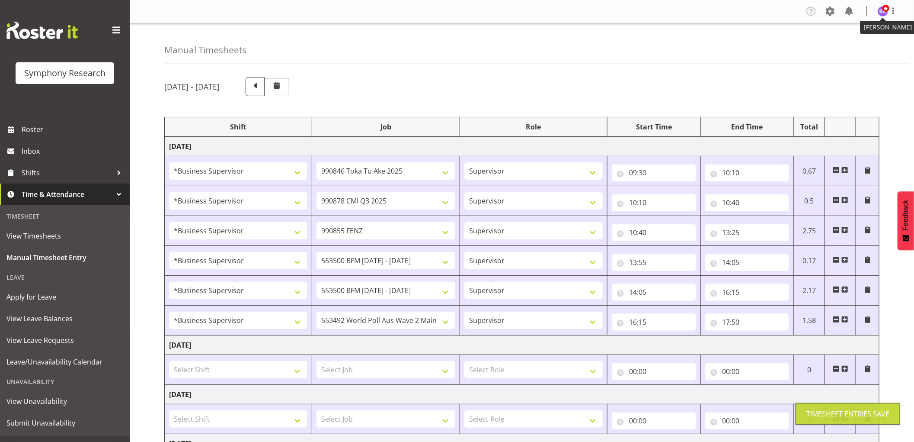
click at [887, 12] on img at bounding box center [883, 11] width 10 height 10
click at [863, 44] on link "Log Out" at bounding box center [857, 46] width 83 height 16
